Goal: Task Accomplishment & Management: Complete application form

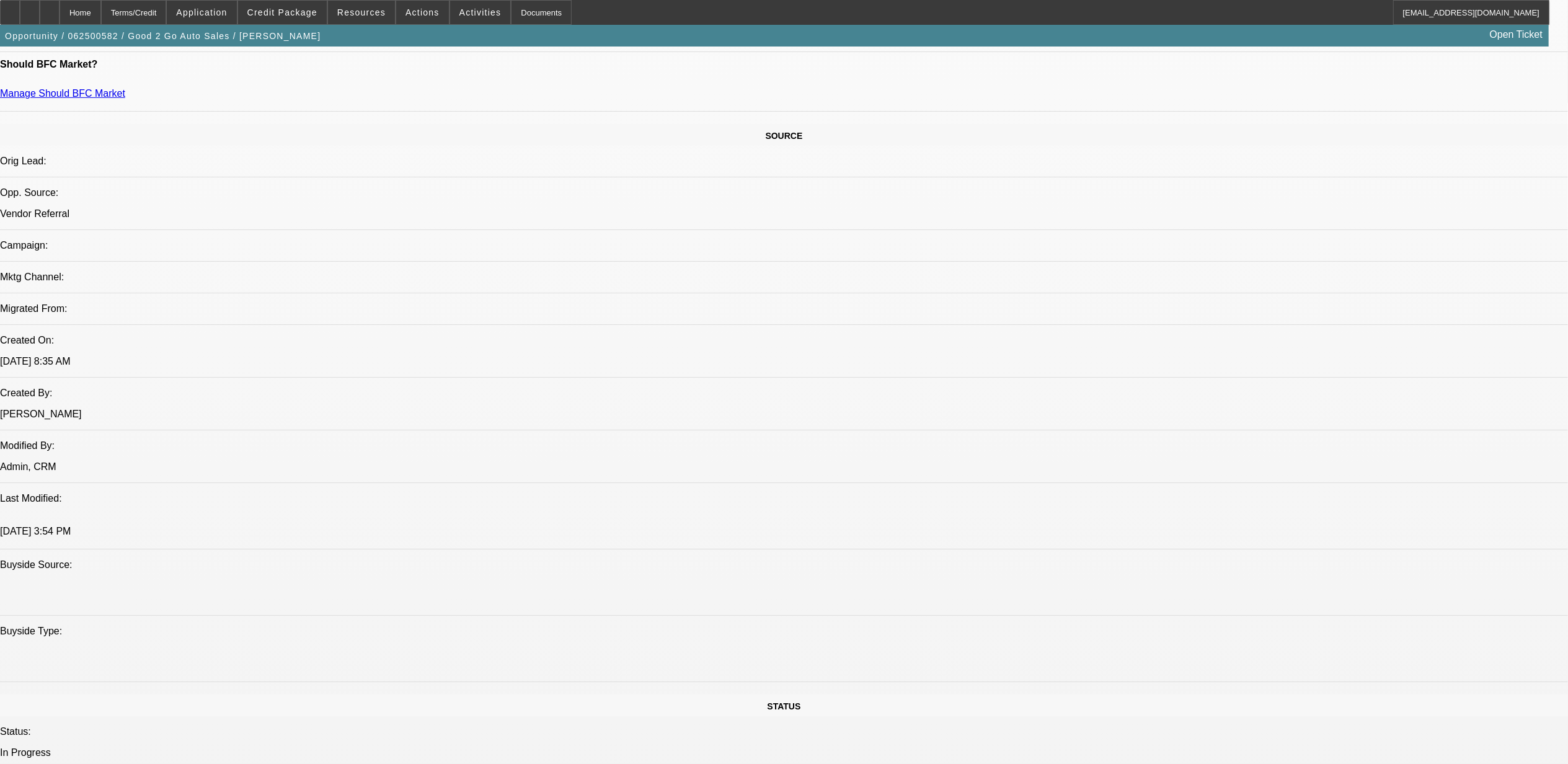
select select "0"
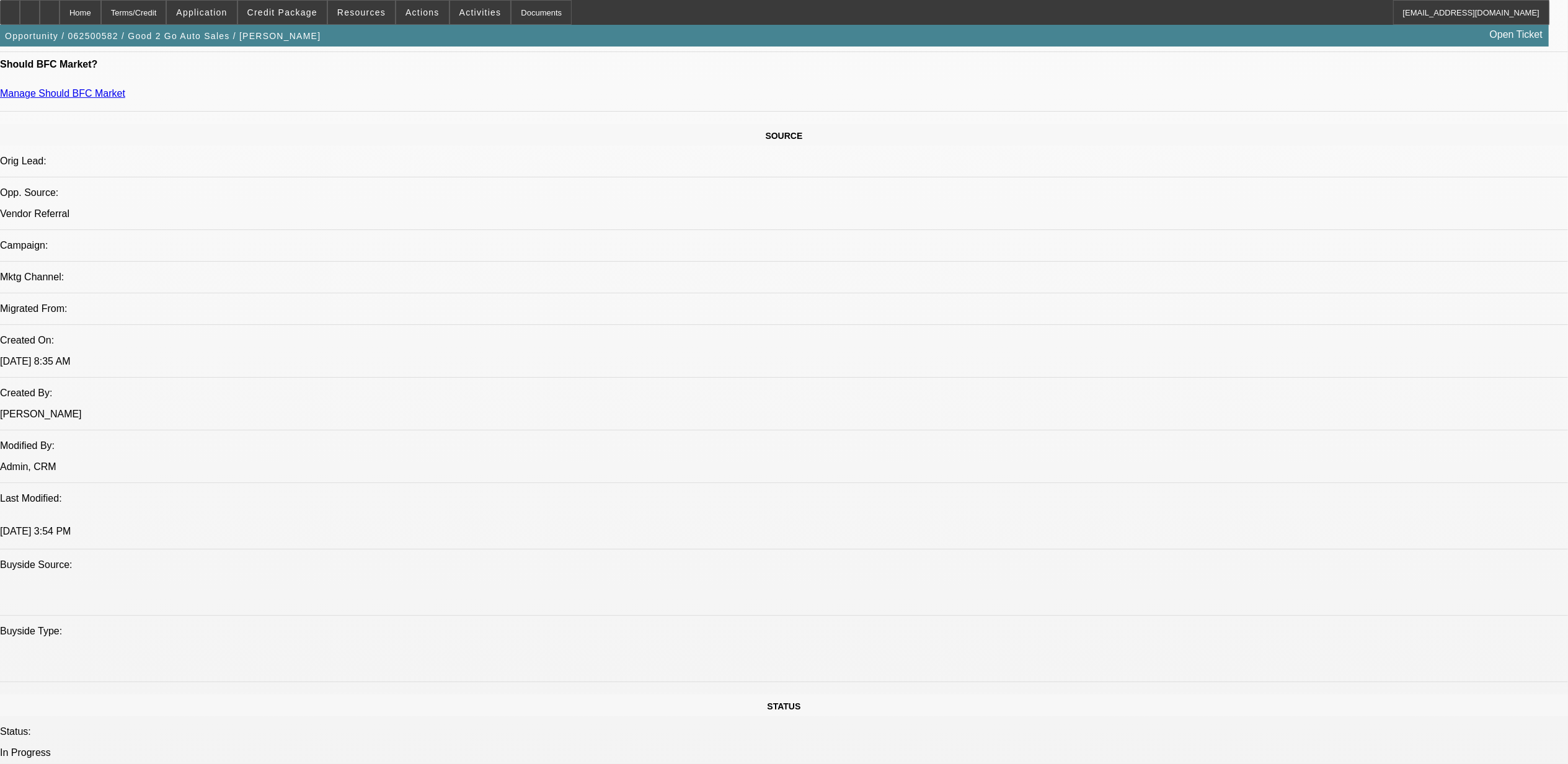
select select "0"
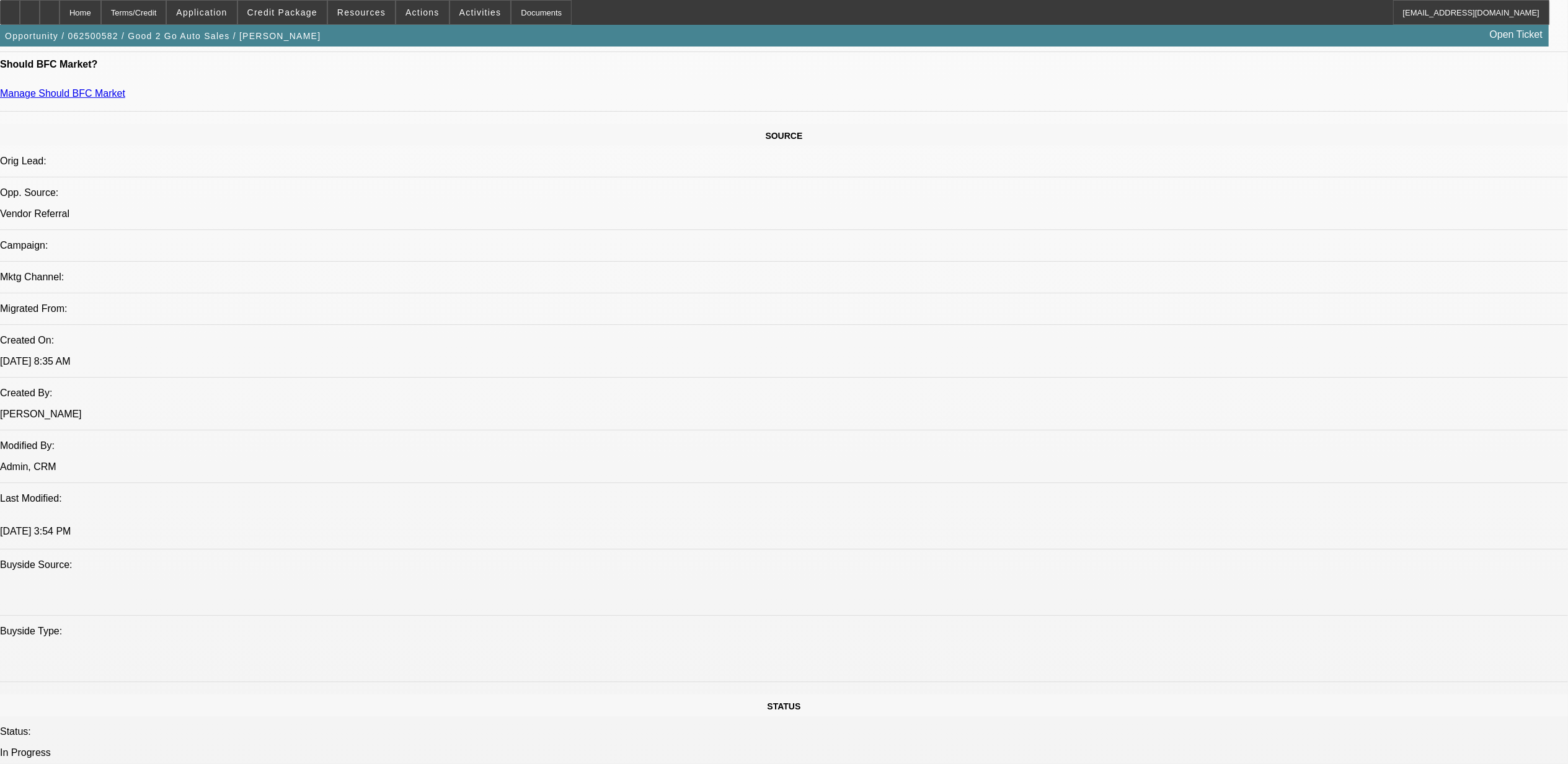
select select "0"
select select "1"
select select "3"
select select "6"
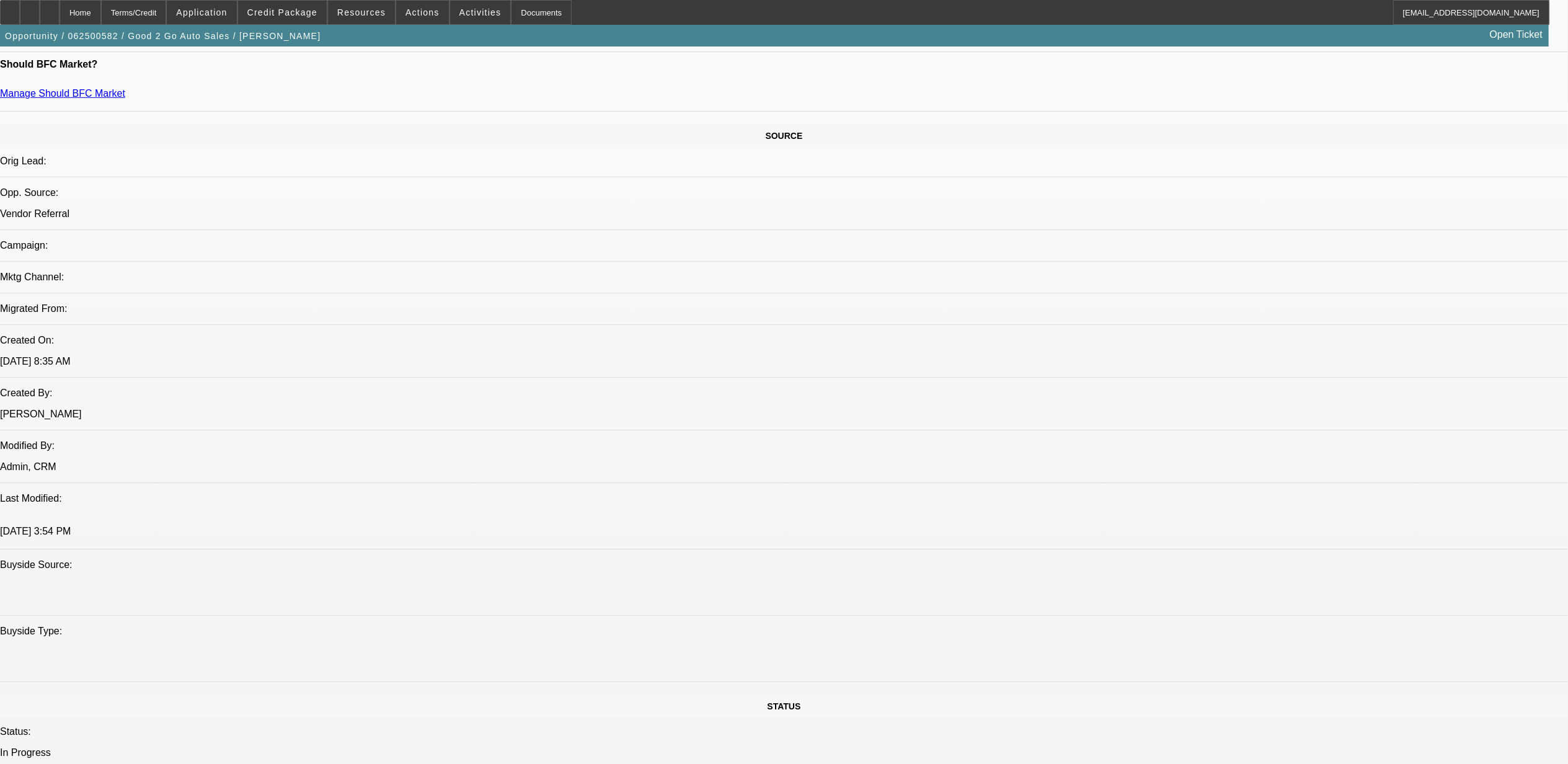
select select "1"
select select "3"
select select "6"
select select "1"
select select "3"
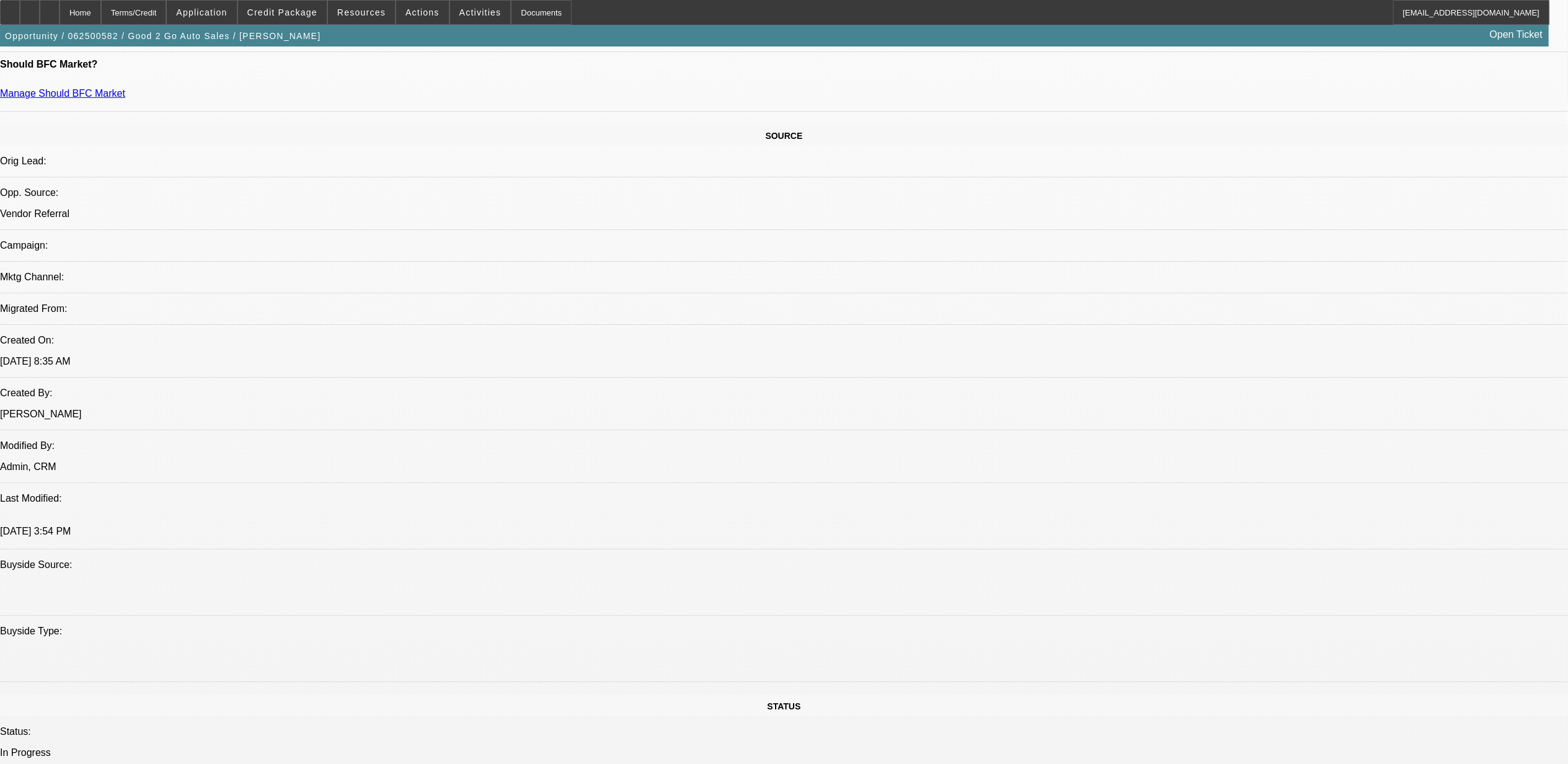
select select "6"
select select "1"
select select "2"
select select "6"
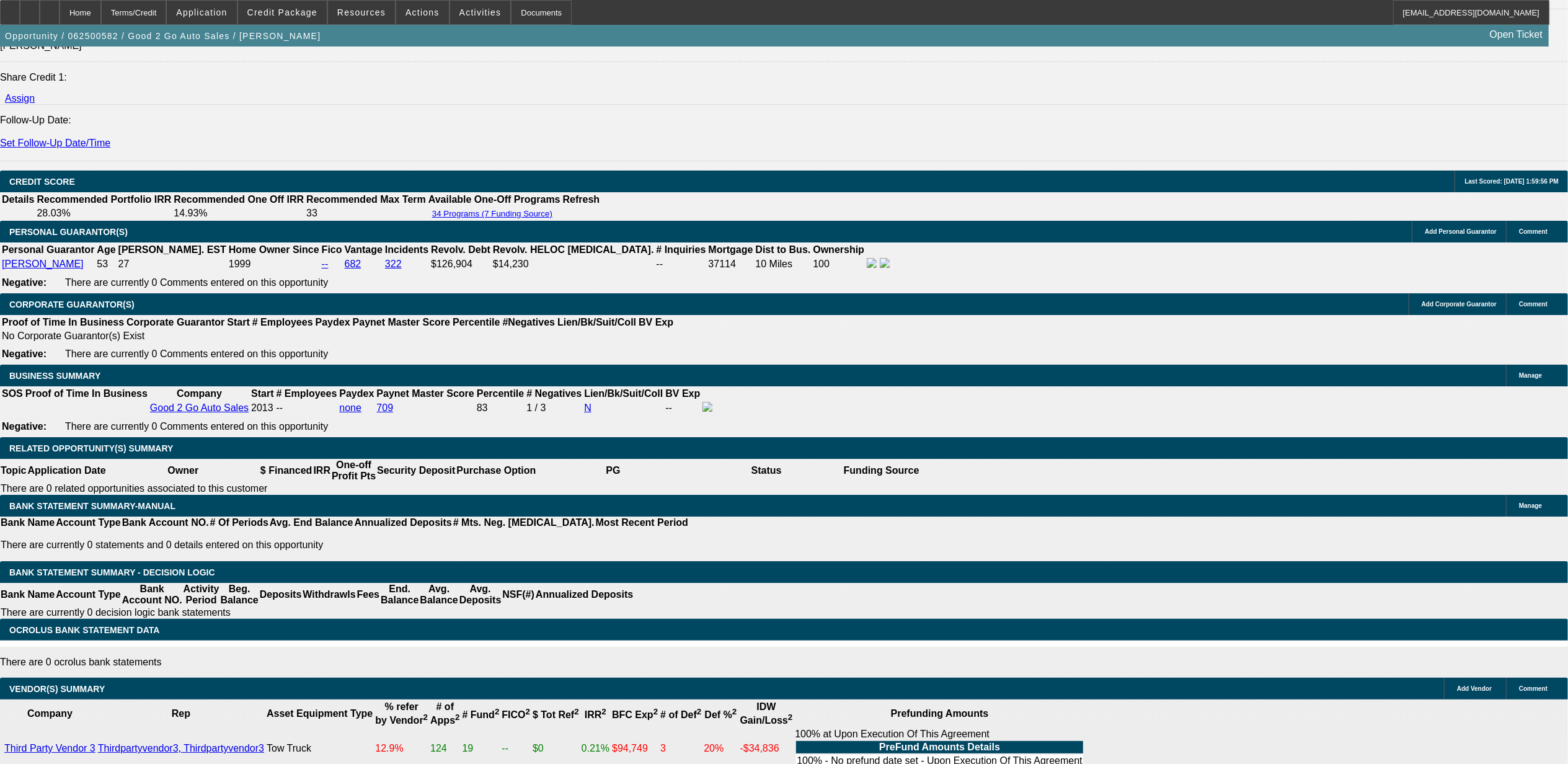
scroll to position [1508, 0]
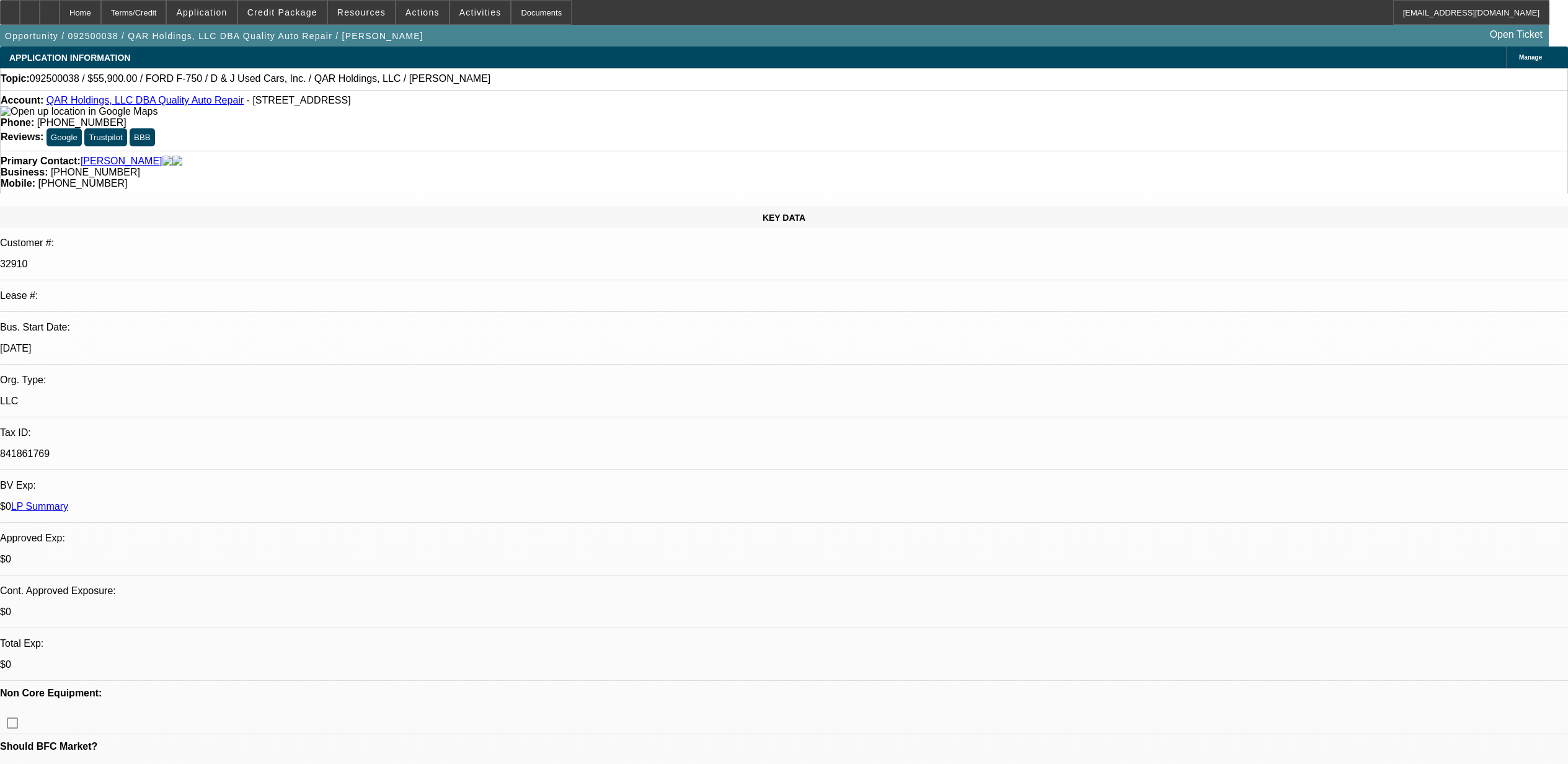
select select "0"
select select "2"
select select "0"
select select "6"
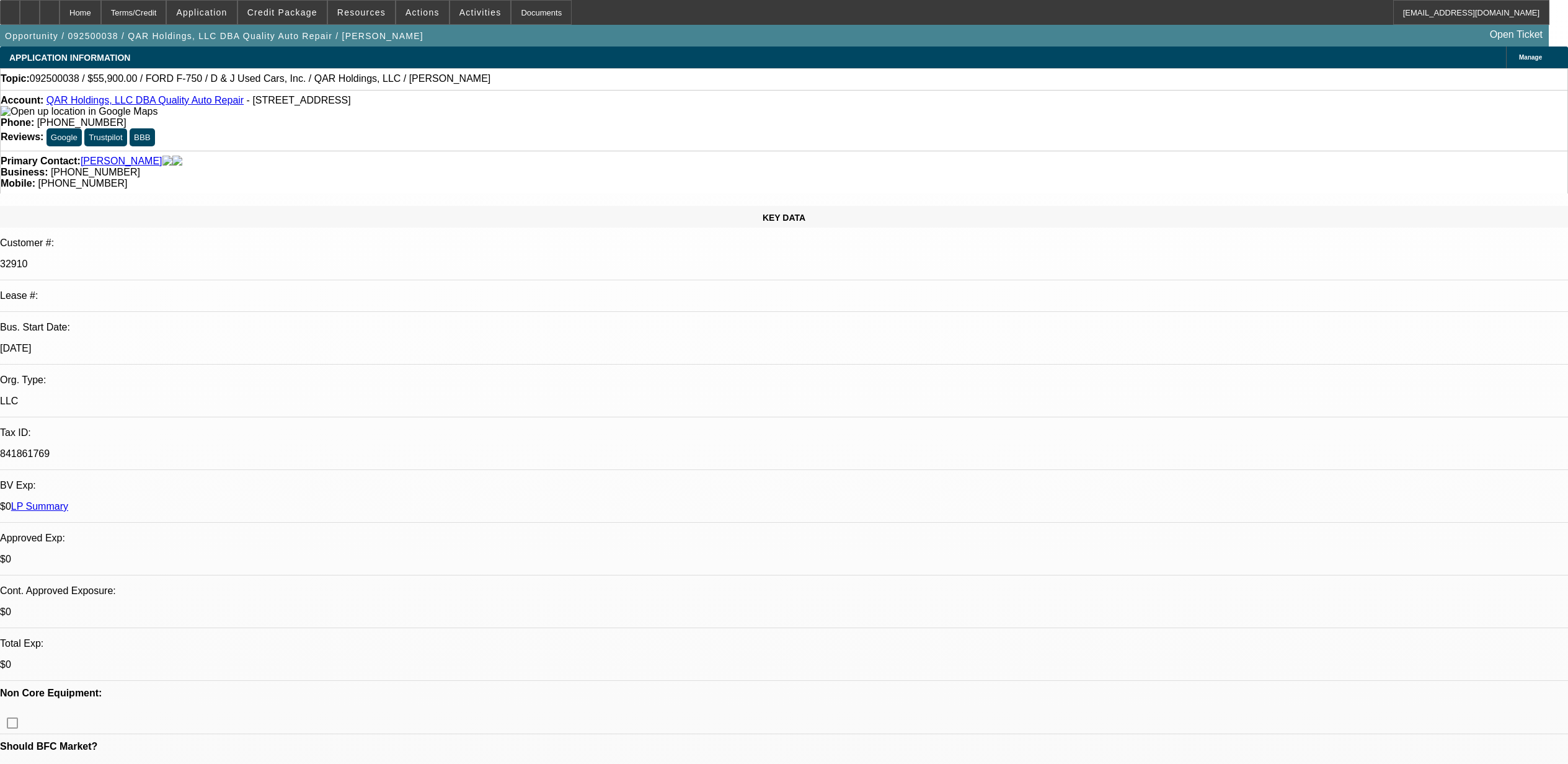
select select "0"
select select "2"
select select "0"
select select "6"
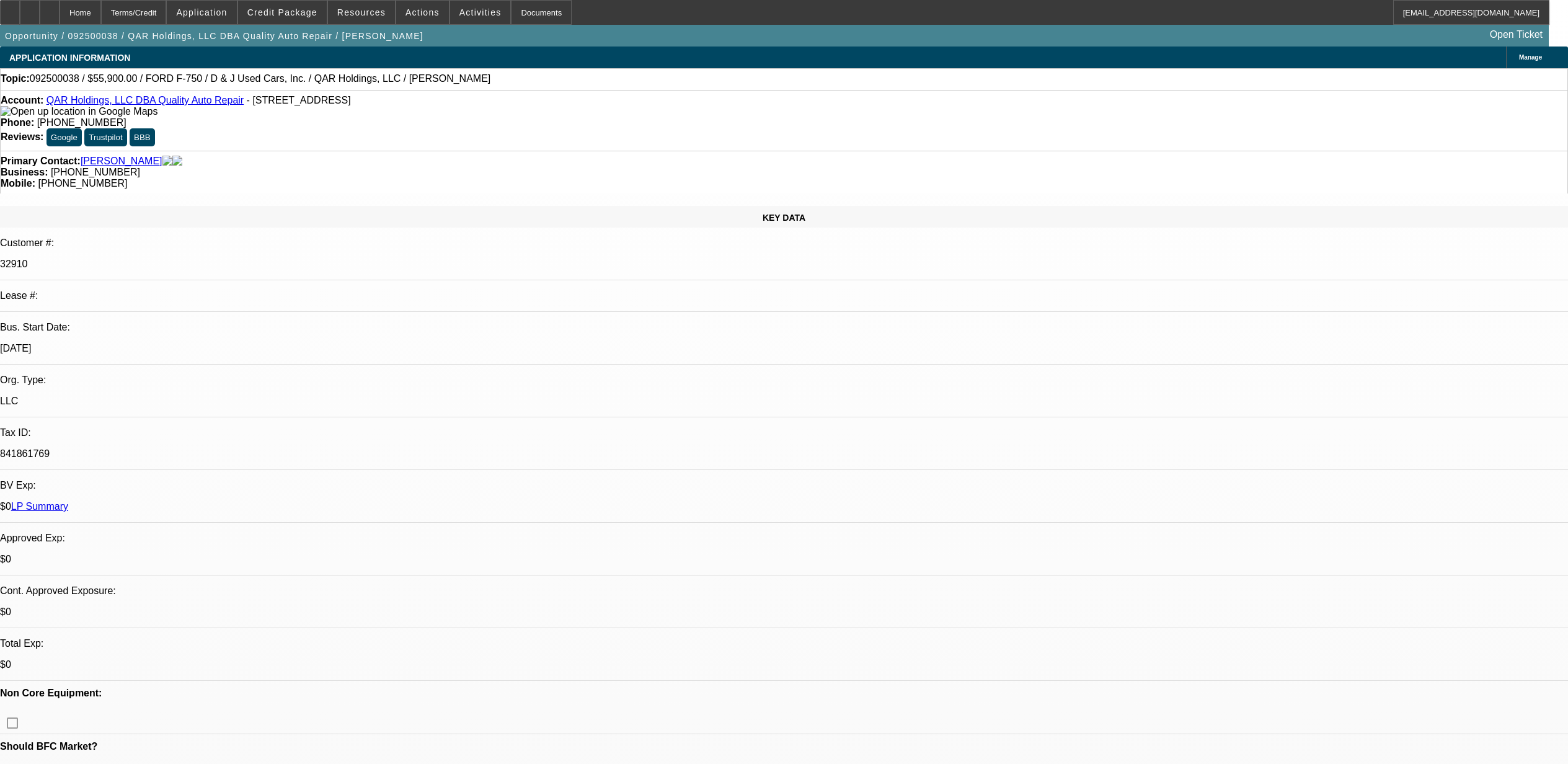
select select "0"
select select "6"
select select "0"
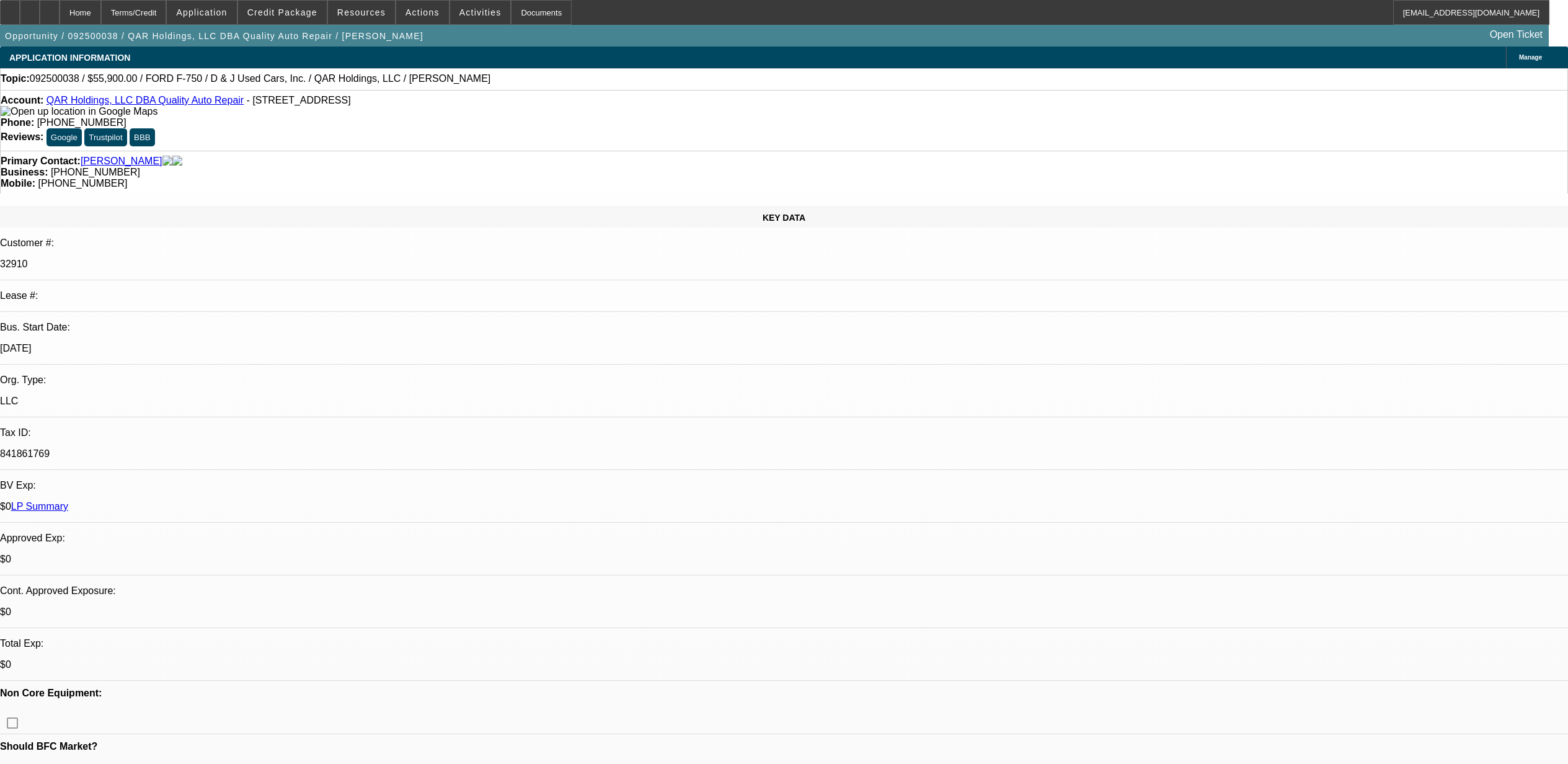
select select "0"
select select "2"
select select "0"
select select "6"
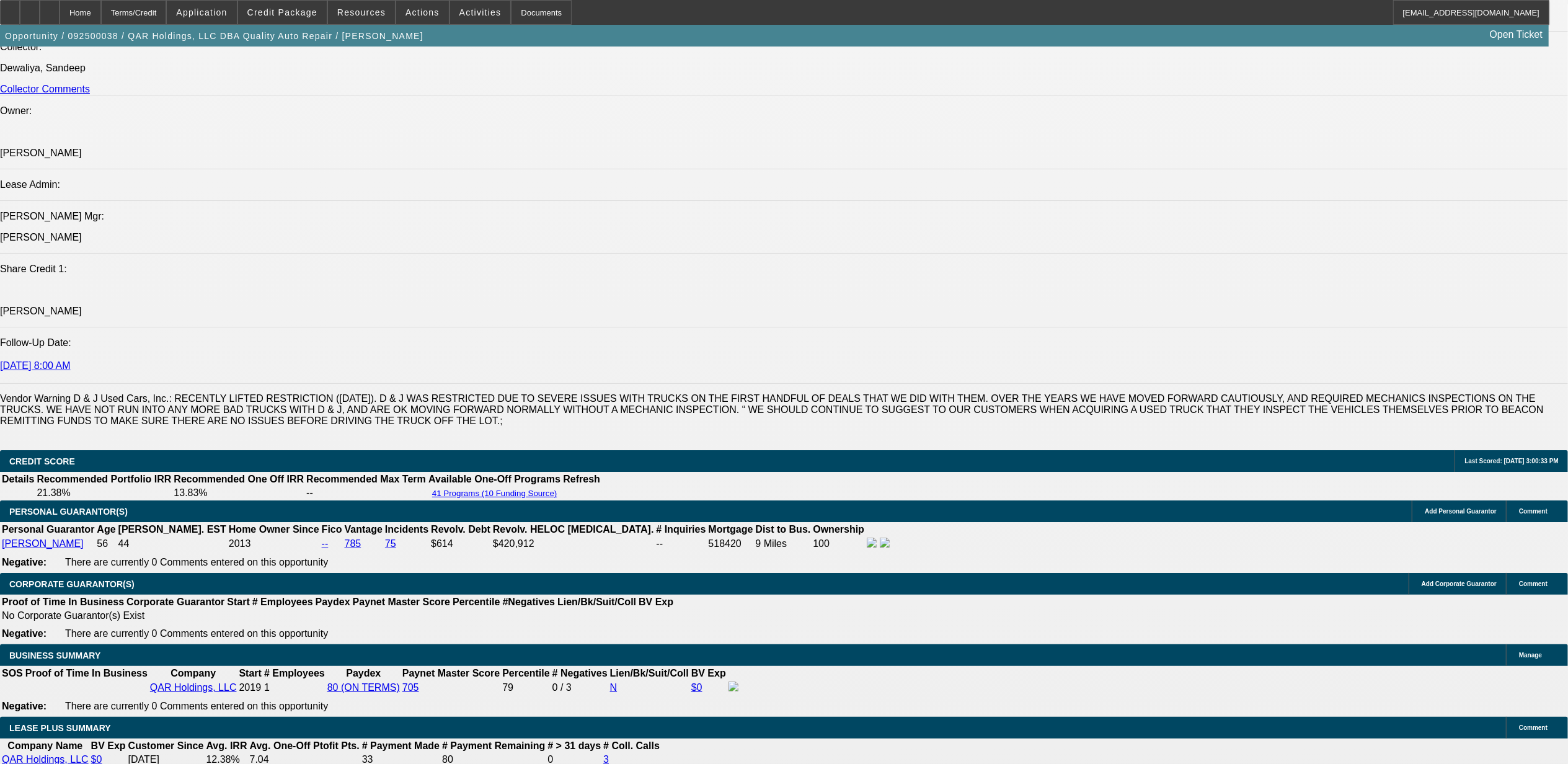
scroll to position [1654, 0]
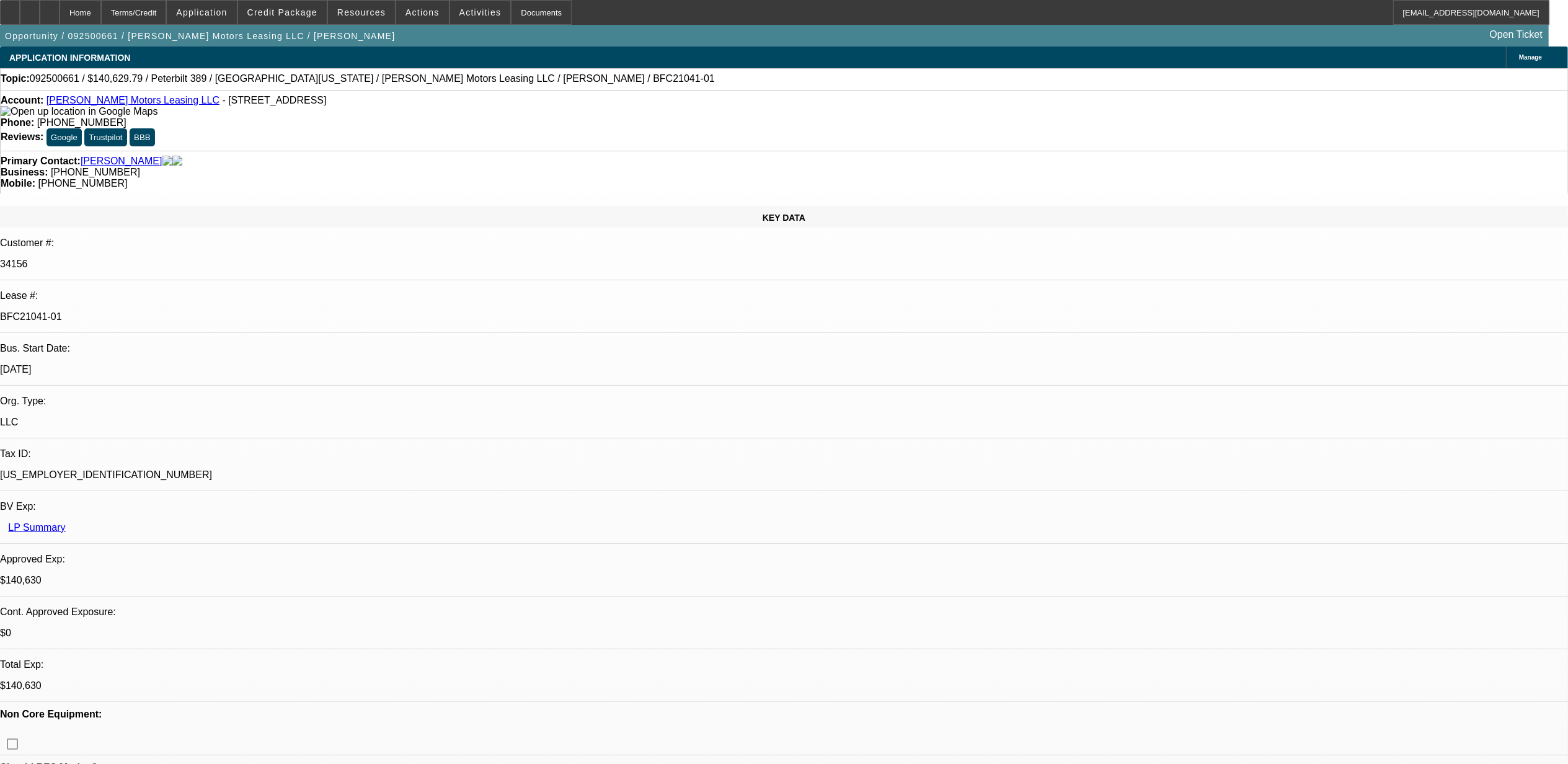
select select "0"
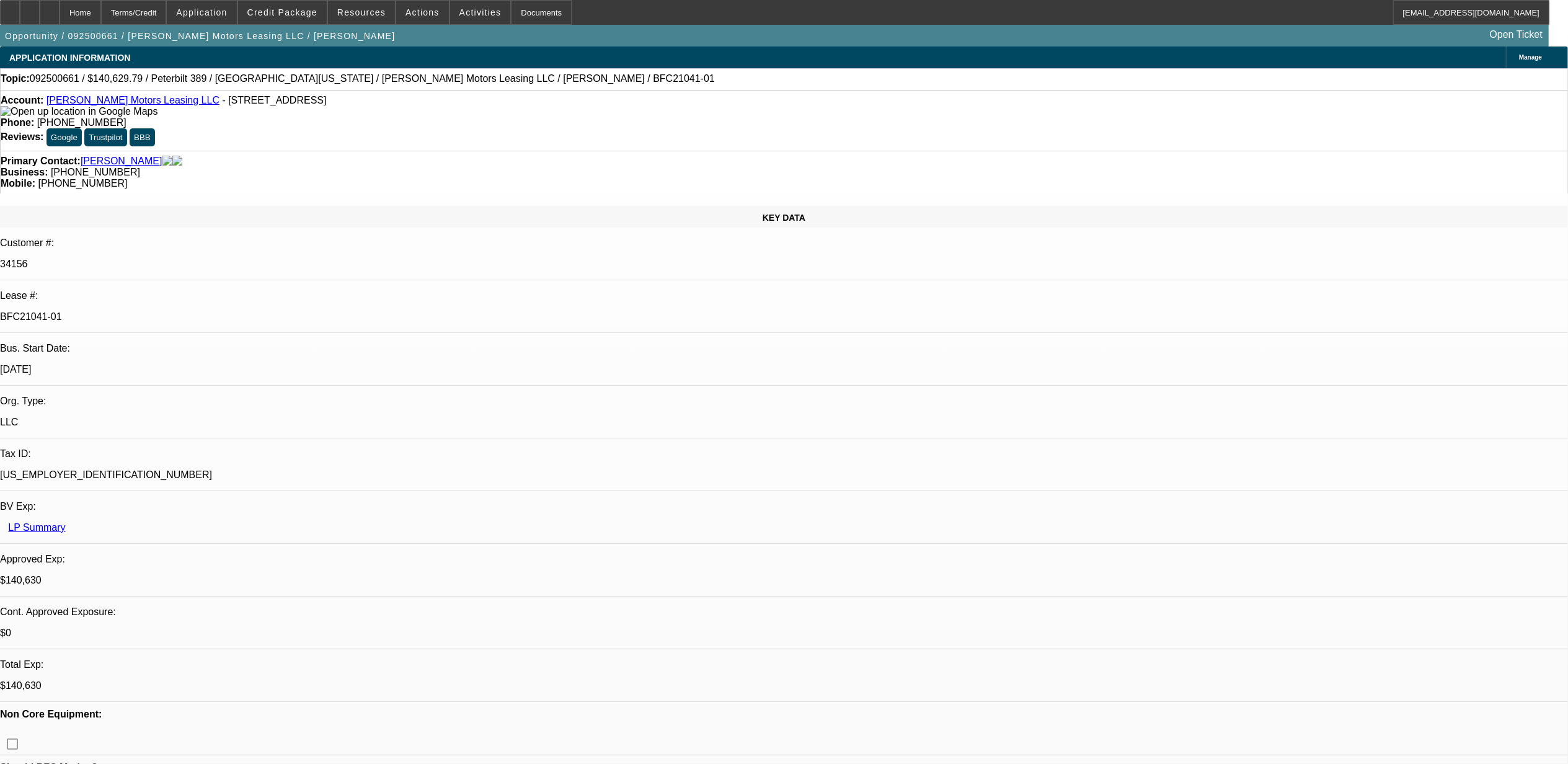
select select "0"
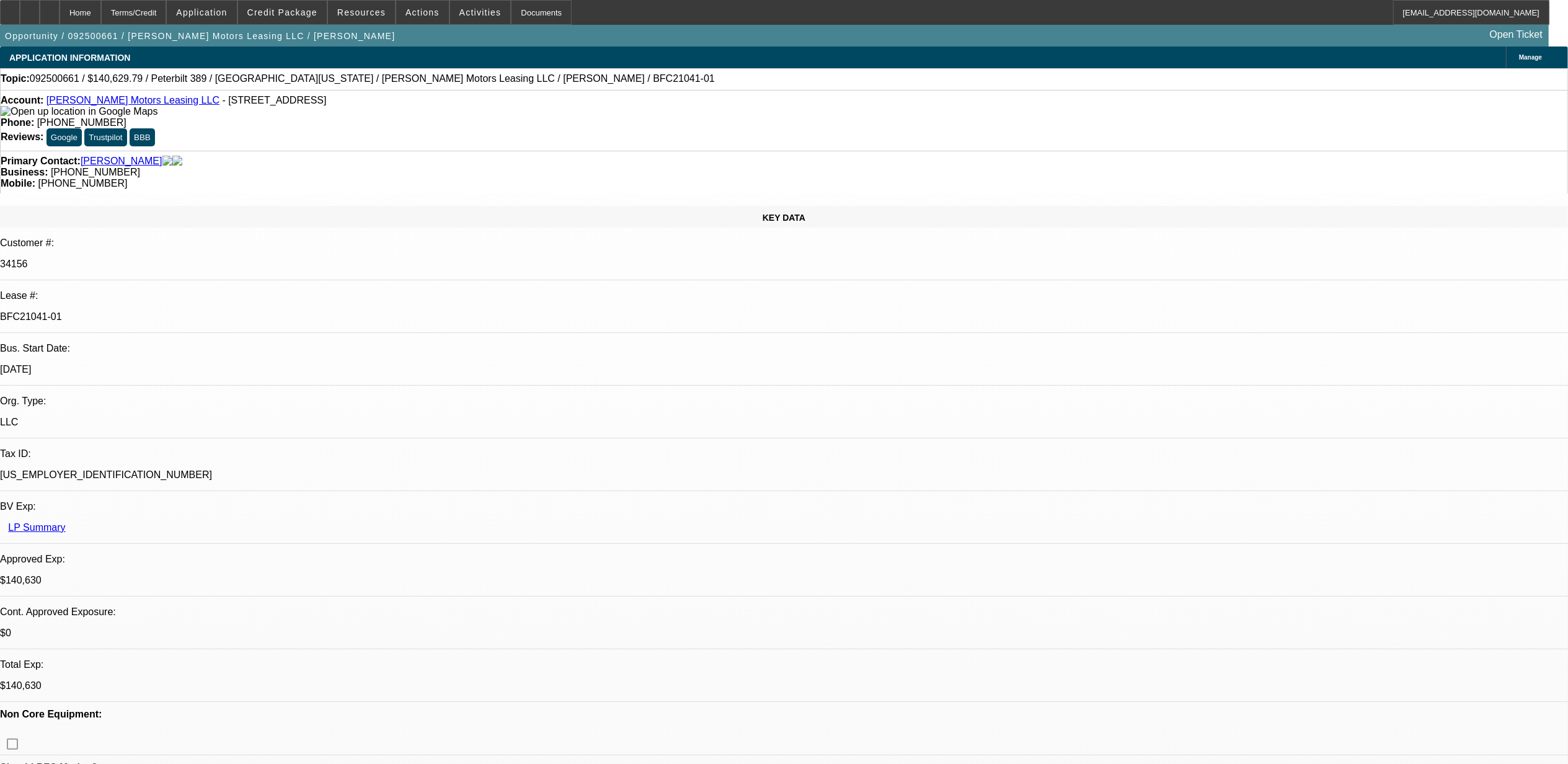
select select "0"
select select "1"
select select "2"
select select "6"
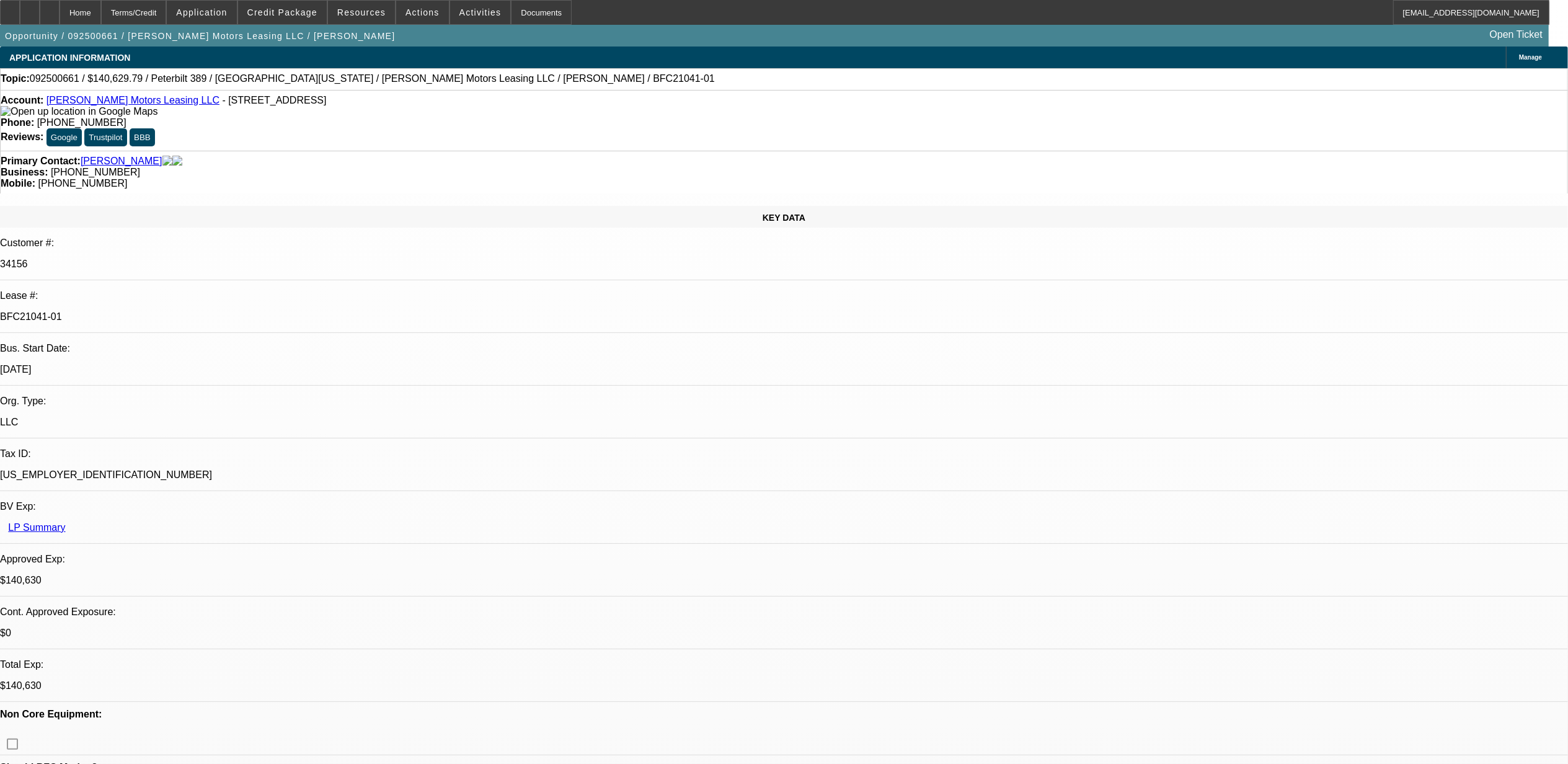
select select "1"
select select "6"
select select "1"
select select "2"
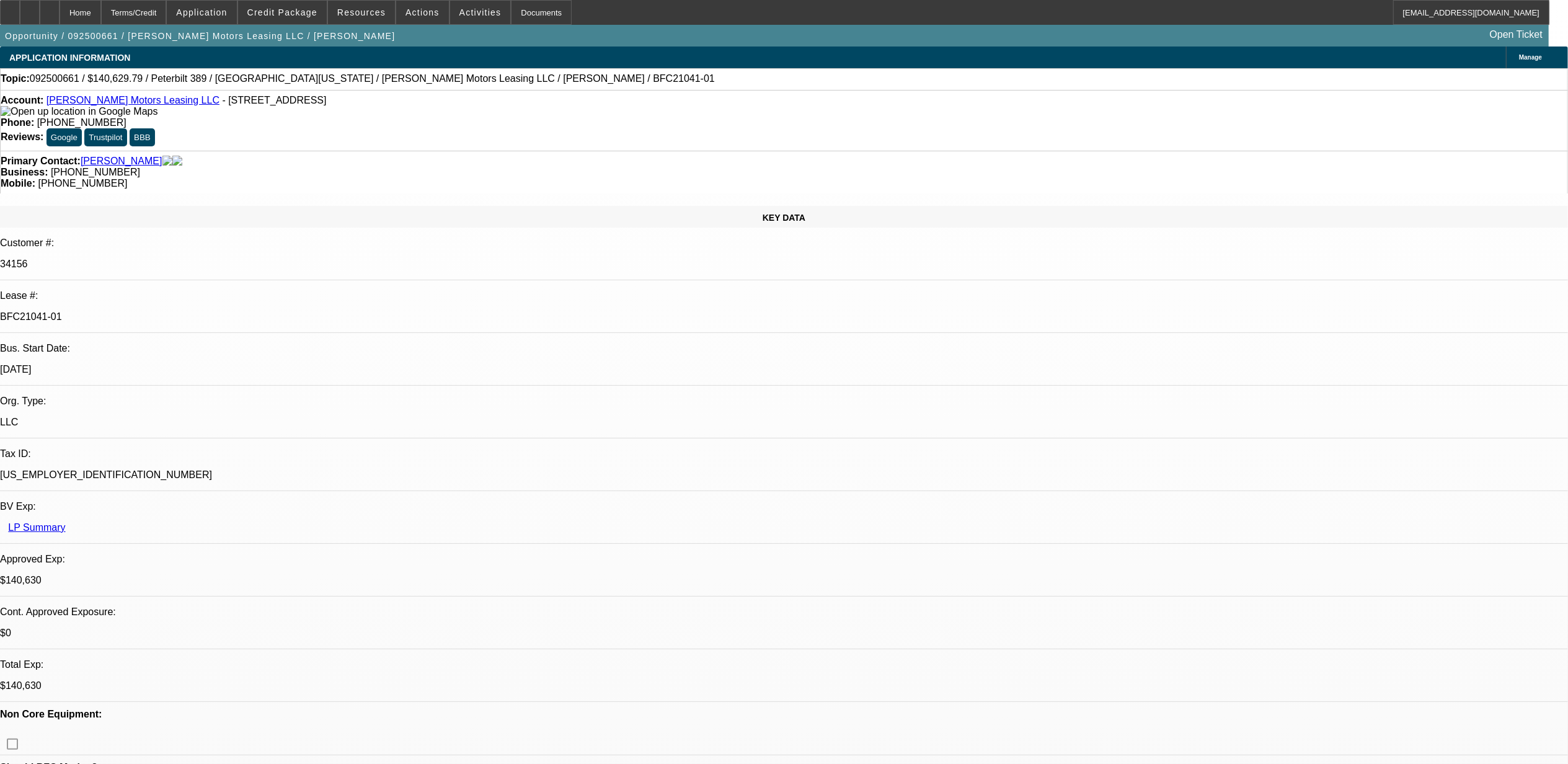
select select "6"
select select "1"
select select "6"
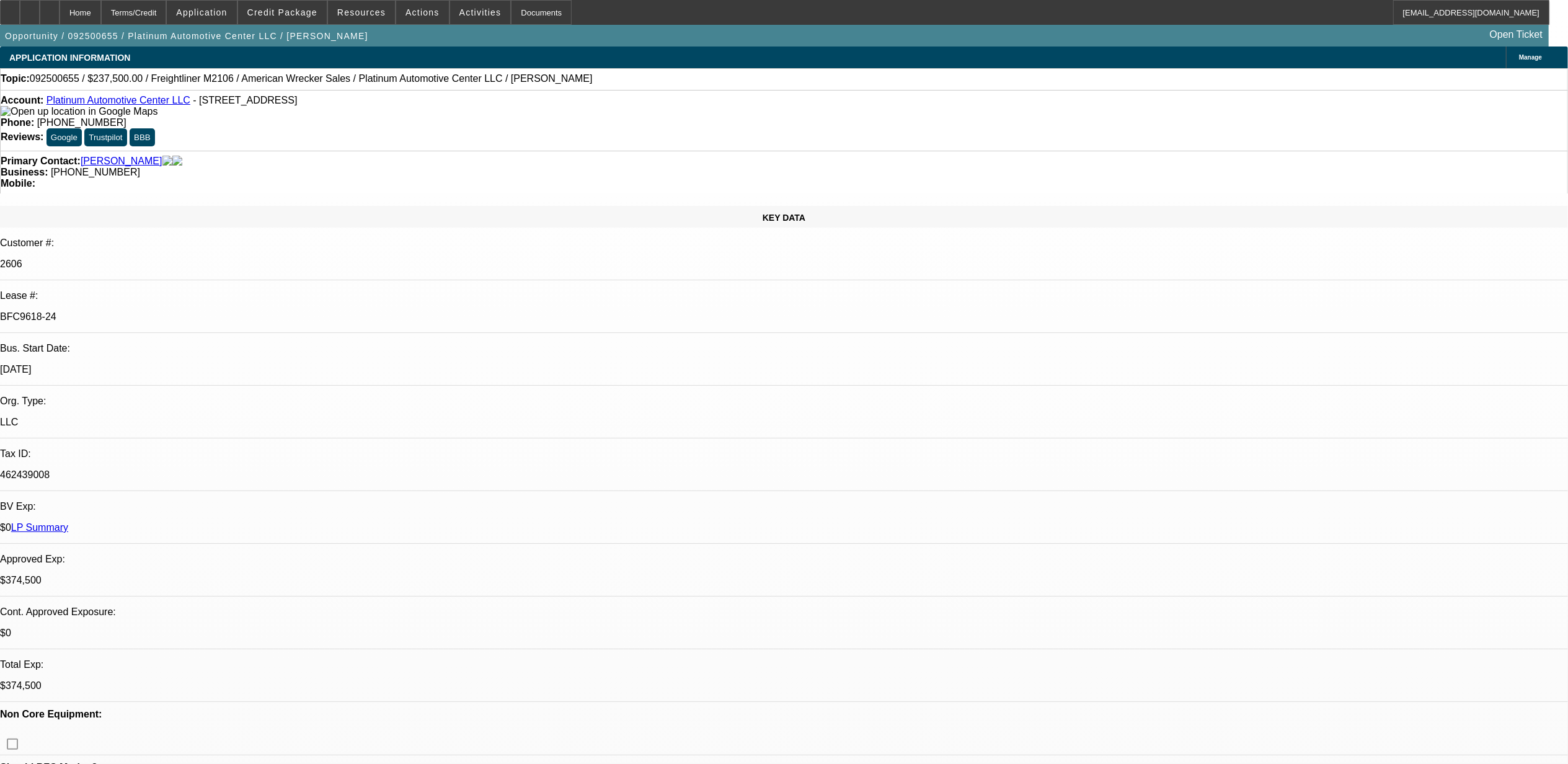
select select "0"
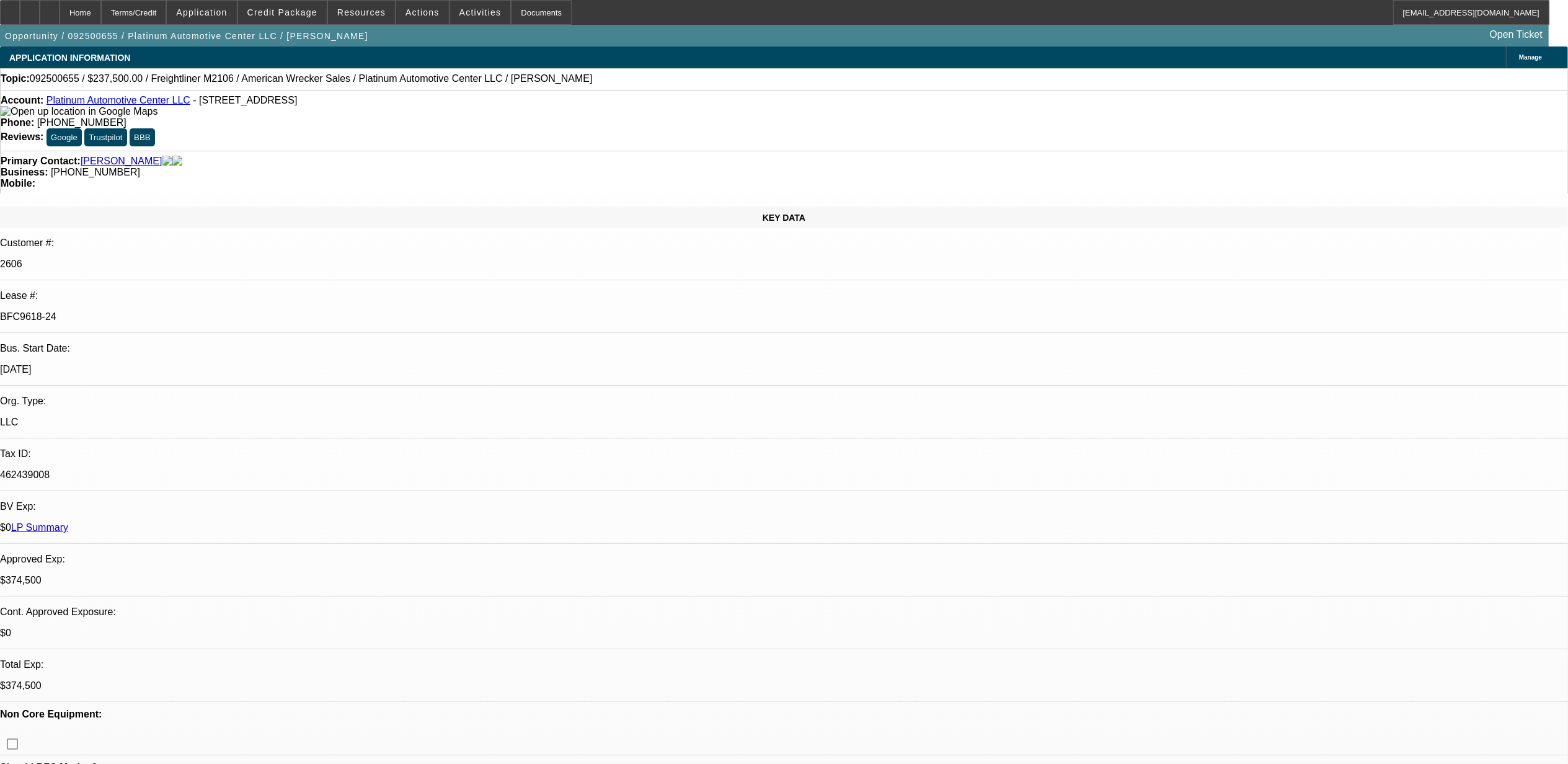
select select "0"
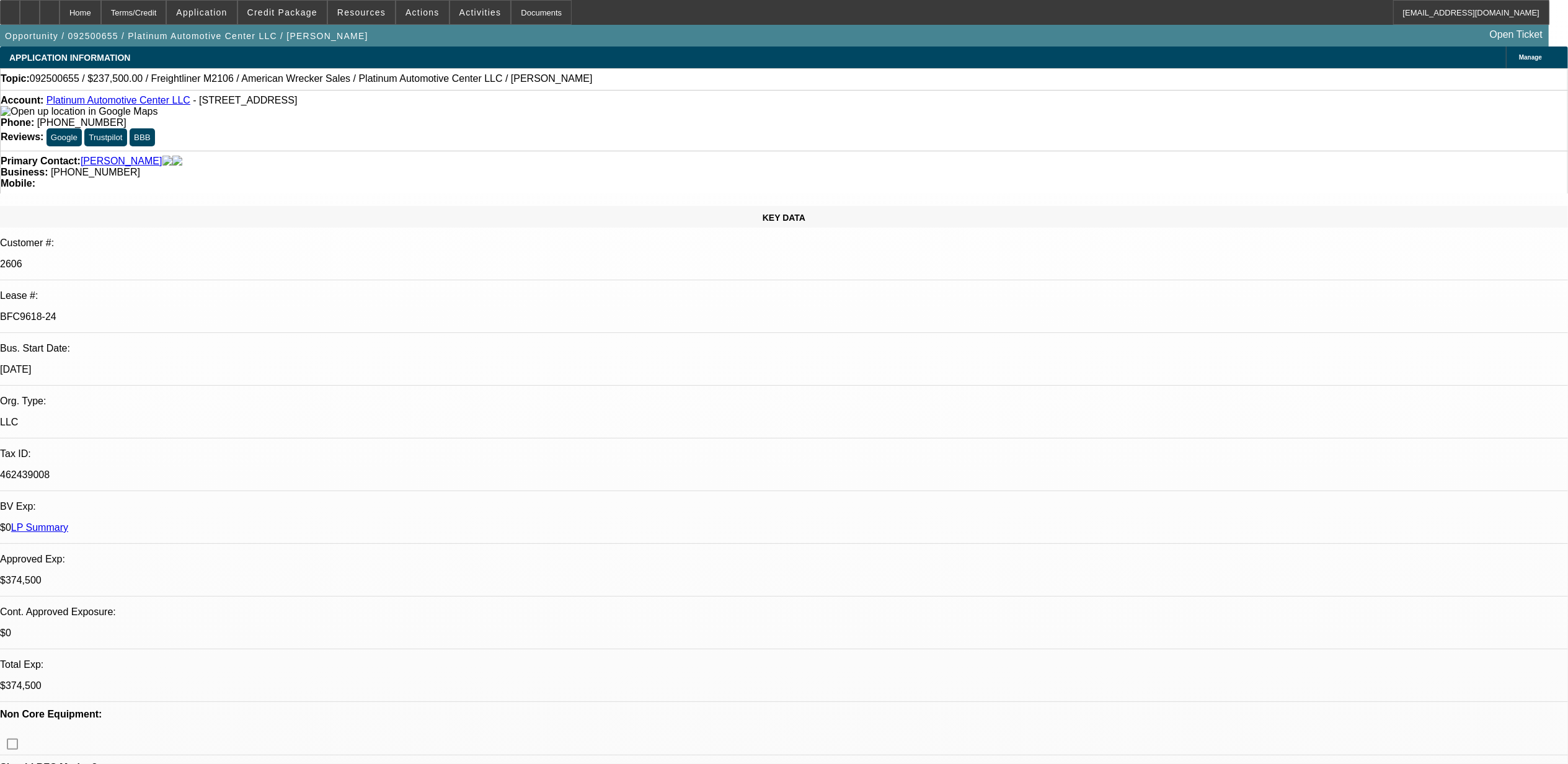
select select "0"
select select "1"
select select "2"
select select "6"
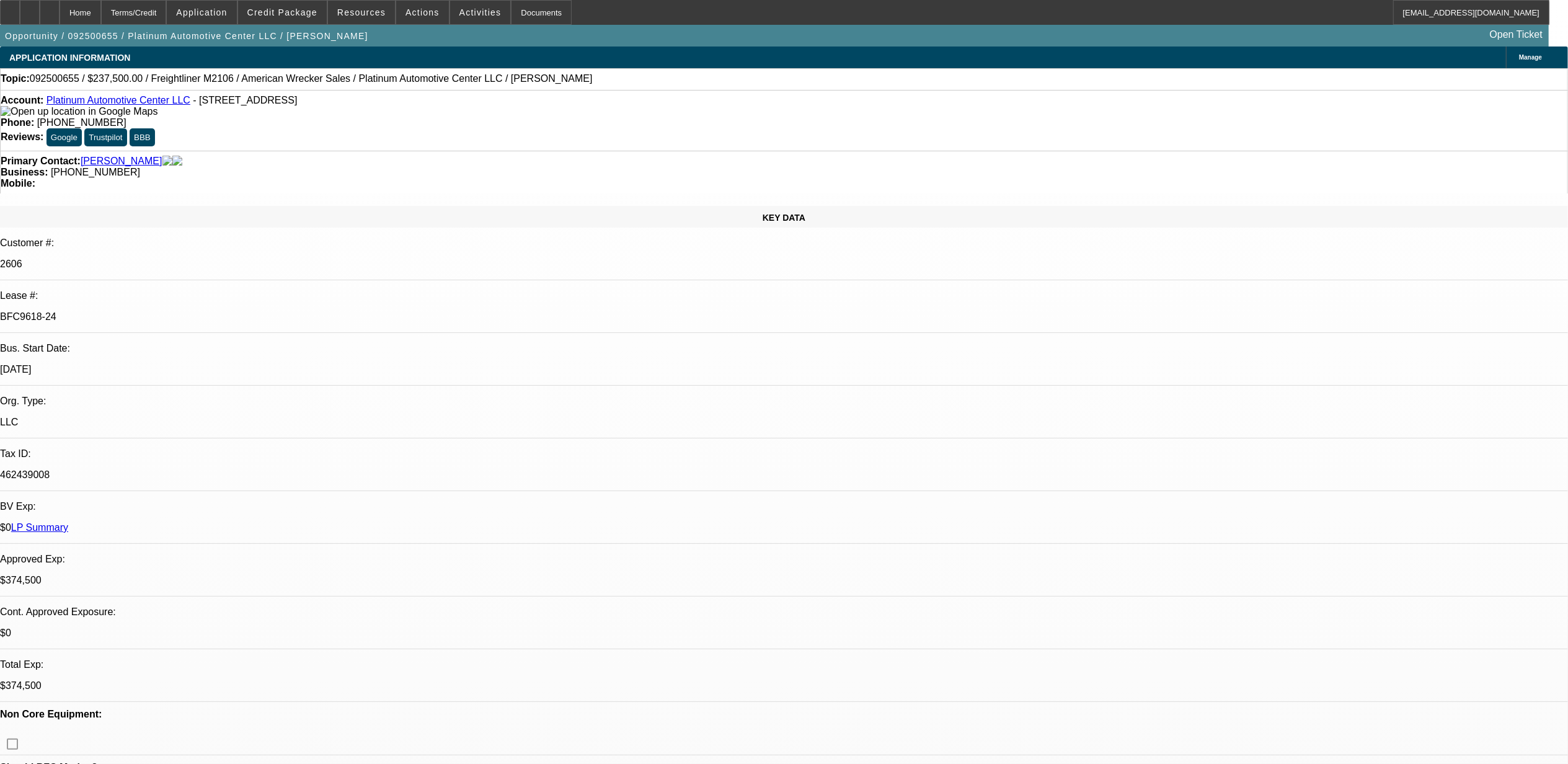
select select "1"
select select "2"
select select "6"
select select "1"
select select "2"
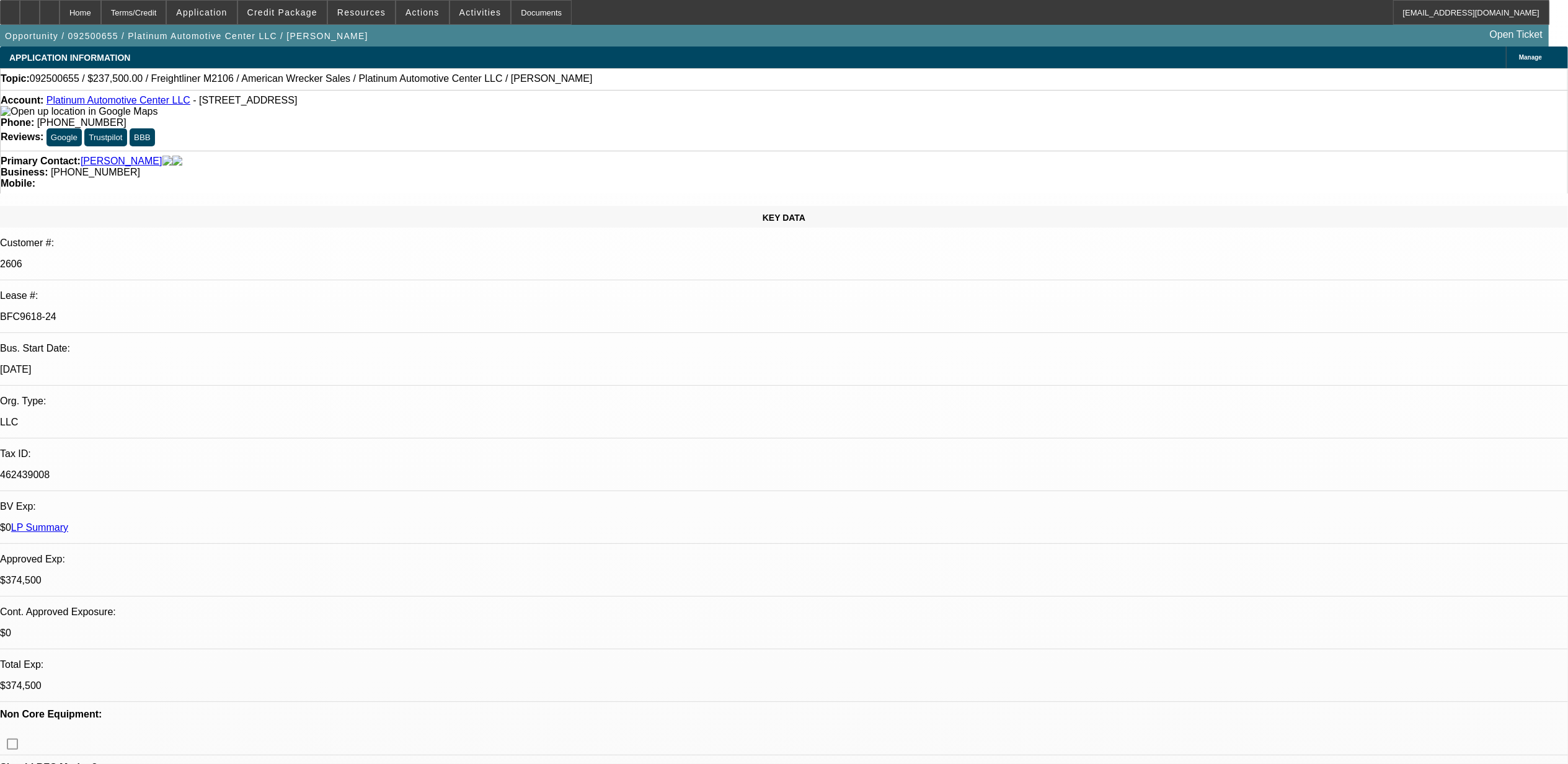
select select "6"
select select "1"
select select "2"
select select "6"
